Goal: Transaction & Acquisition: Purchase product/service

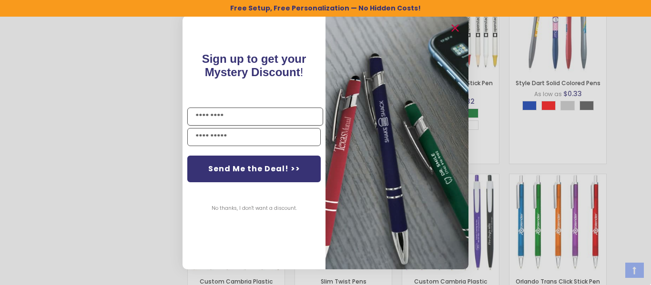
scroll to position [837, 0]
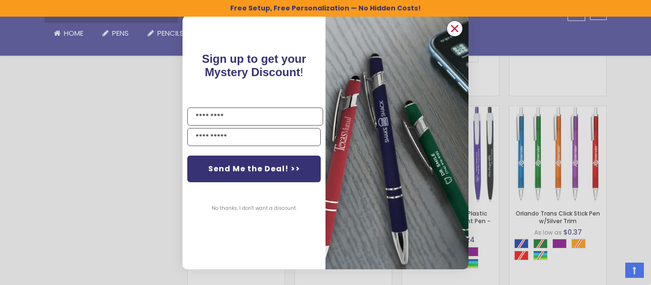
click at [457, 27] on circle "Close dialog" at bounding box center [454, 28] width 14 height 14
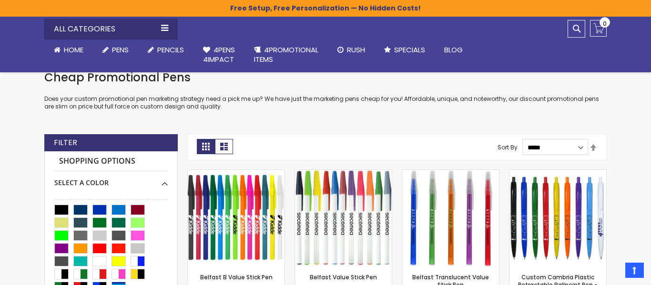
scroll to position [215, 0]
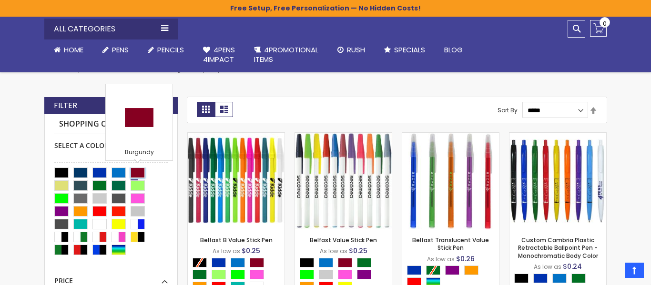
click at [138, 172] on div "Burgundy" at bounding box center [138, 173] width 14 height 10
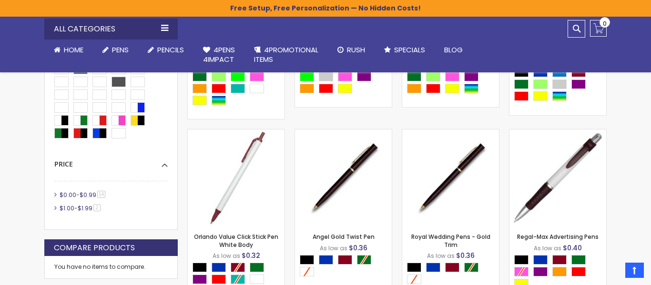
scroll to position [426, 0]
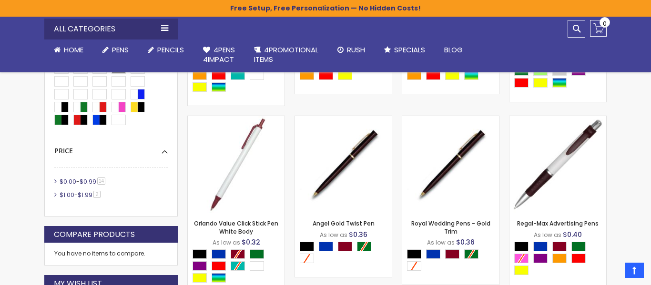
click at [53, 181] on div "Now Shopping by Select A Color Burgundy Remove This Item Clear All Shopping Opt…" at bounding box center [110, 60] width 133 height 314
click at [55, 181] on li "$0.00 - $0.99 14 item" at bounding box center [110, 182] width 113 height 9
click at [56, 181] on li "$0.00 - $0.99 14 item" at bounding box center [110, 182] width 113 height 9
click at [100, 182] on span "14 item" at bounding box center [101, 181] width 8 height 7
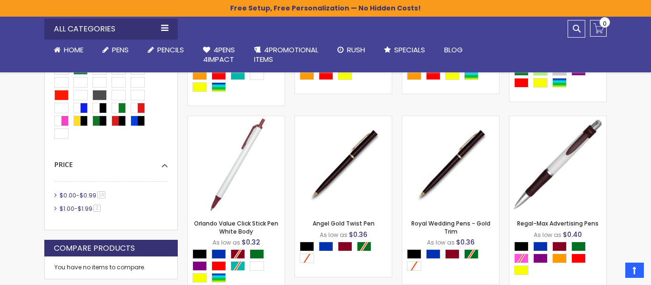
click at [101, 195] on span "14 item" at bounding box center [101, 195] width 8 height 7
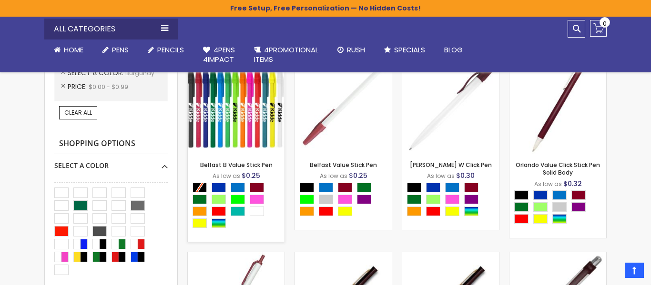
scroll to position [175, 0]
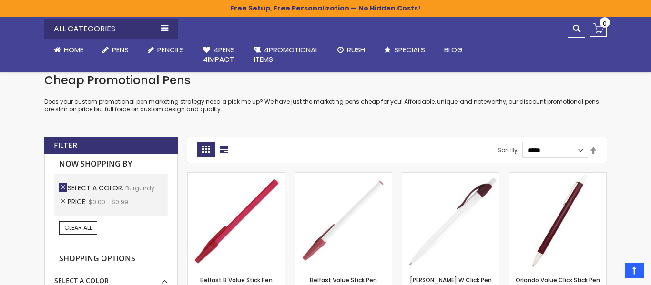
click at [65, 188] on link "Remove This Item" at bounding box center [63, 187] width 9 height 9
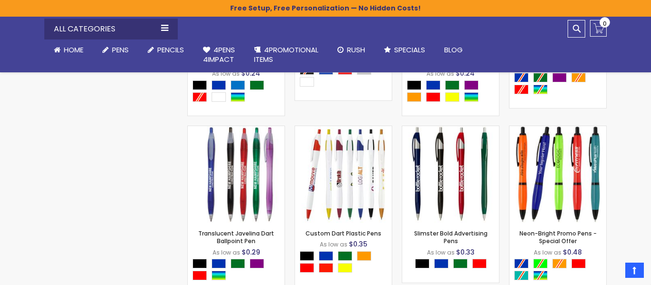
scroll to position [963, 0]
